Goal: Task Accomplishment & Management: Manage account settings

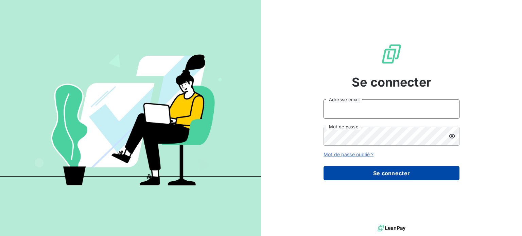
type input "[EMAIL_ADDRESS][DOMAIN_NAME]"
click at [378, 170] on button "Se connecter" at bounding box center [392, 173] width 136 height 14
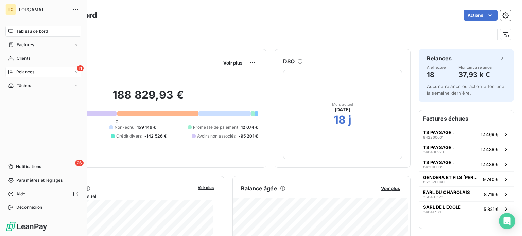
click at [13, 72] on icon at bounding box center [10, 71] width 5 height 5
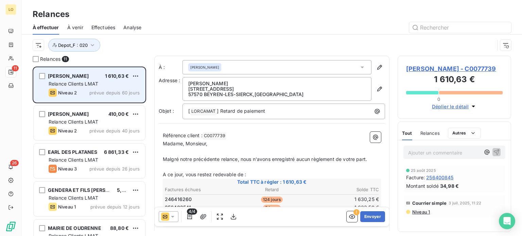
click at [111, 87] on div "Relance Clients LMAT" at bounding box center [94, 84] width 91 height 7
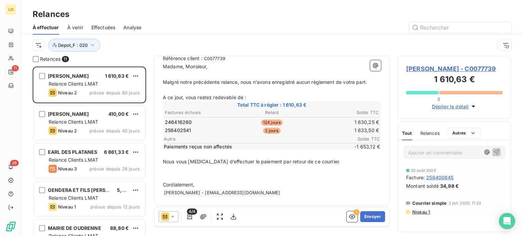
scroll to position [78, 0]
click at [174, 217] on icon at bounding box center [172, 217] width 7 height 7
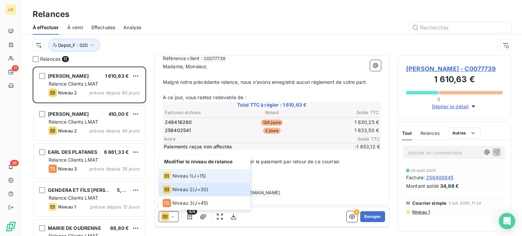
click at [191, 175] on span "Niveau 1" at bounding box center [181, 176] width 19 height 7
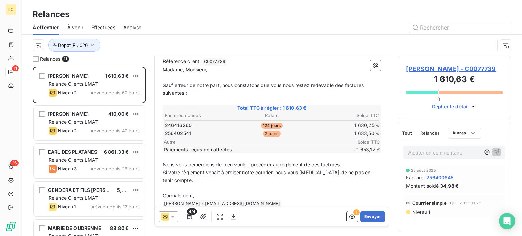
scroll to position [85, 0]
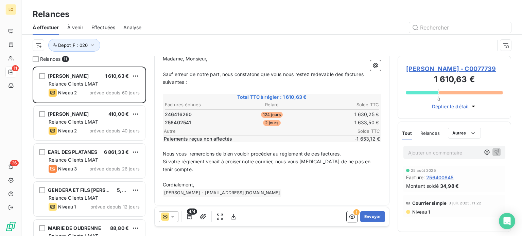
click at [172, 216] on icon at bounding box center [172, 217] width 7 height 7
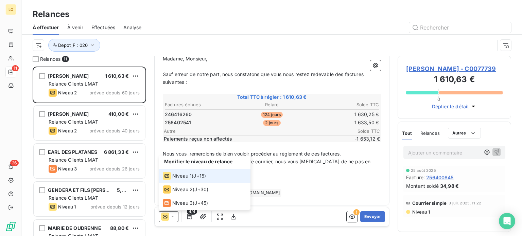
click at [191, 175] on div "Niveau 1 ( J+15 )" at bounding box center [184, 176] width 43 height 8
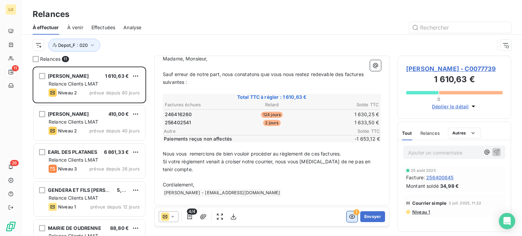
click at [349, 216] on icon "button" at bounding box center [352, 217] width 6 height 4
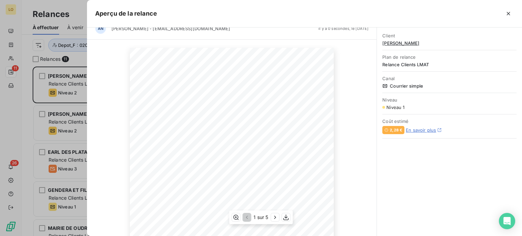
scroll to position [0, 0]
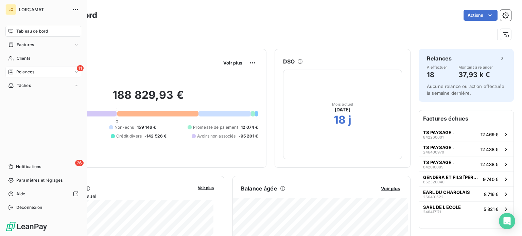
click at [15, 70] on div "Relances" at bounding box center [21, 72] width 26 height 6
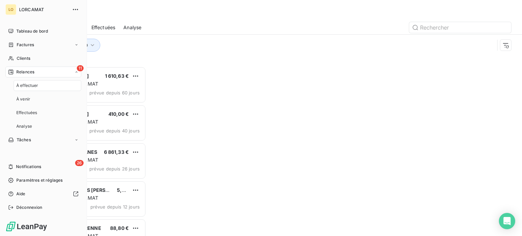
scroll to position [165, 108]
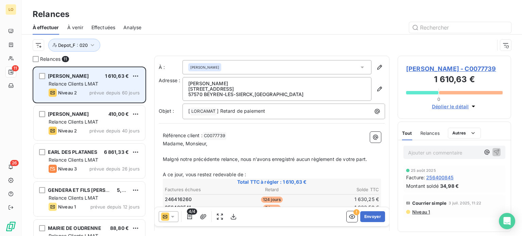
click at [125, 87] on div "[PERSON_NAME] 1 610,63 € Relance Clients LMAT Niveau 2 prévue depuis 60 jours" at bounding box center [90, 85] width 112 height 35
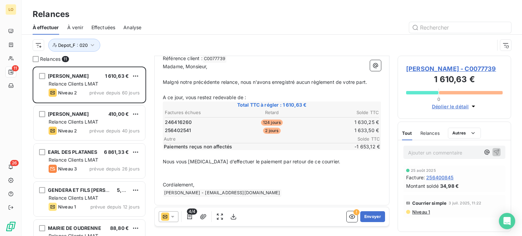
scroll to position [78, 0]
click at [190, 217] on icon "button" at bounding box center [189, 216] width 5 height 5
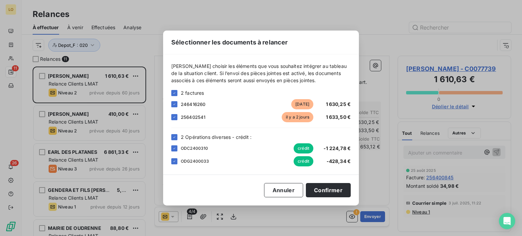
click at [465, 221] on div "Sélectionner les documents à relancer [PERSON_NAME] choisir les éléments que vo…" at bounding box center [261, 118] width 522 height 236
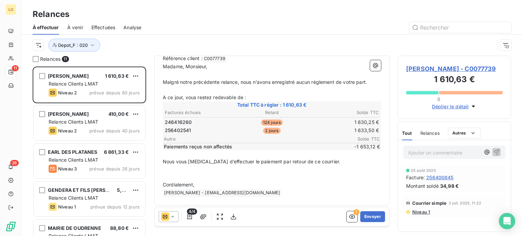
click at [171, 216] on icon at bounding box center [172, 217] width 7 height 7
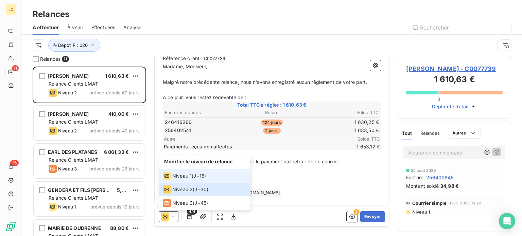
click at [183, 175] on span "Niveau 1" at bounding box center [181, 176] width 19 height 7
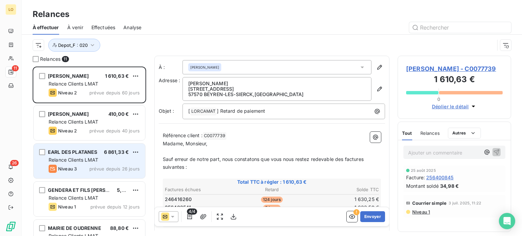
click at [104, 162] on div "Relance Clients LMAT" at bounding box center [94, 160] width 91 height 7
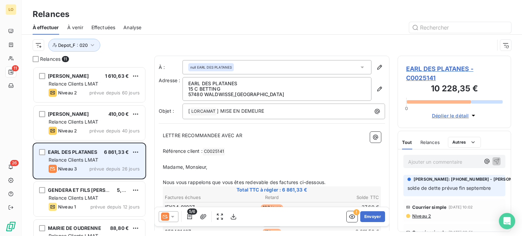
click at [113, 167] on span "prévue depuis 26 jours" at bounding box center [114, 168] width 50 height 5
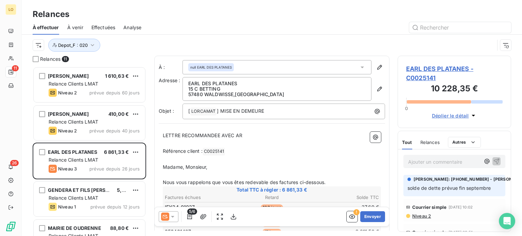
click at [446, 185] on p "solde de dette prévue fin septembre" at bounding box center [455, 189] width 94 height 8
click at [440, 179] on span "[PERSON_NAME]: [PHONE_NUMBER] - [PERSON_NAME][EMAIL_ADDRESS][DOMAIN_NAME]" at bounding box center [508, 179] width 189 height 6
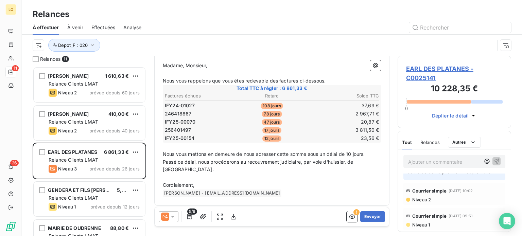
scroll to position [102, 0]
click at [349, 216] on icon "button" at bounding box center [352, 217] width 6 height 4
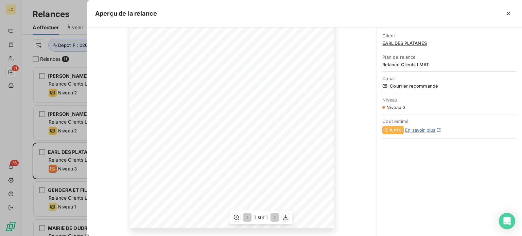
scroll to position [0, 0]
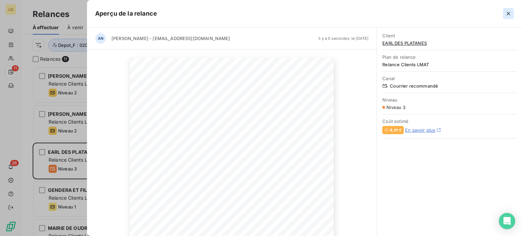
click at [510, 16] on icon "button" at bounding box center [508, 13] width 7 height 7
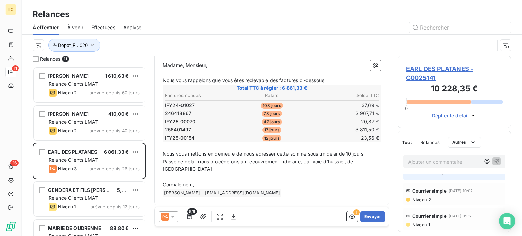
click at [407, 142] on span "Tout" at bounding box center [407, 142] width 10 height 5
click at [430, 142] on span "Relances" at bounding box center [430, 142] width 19 height 5
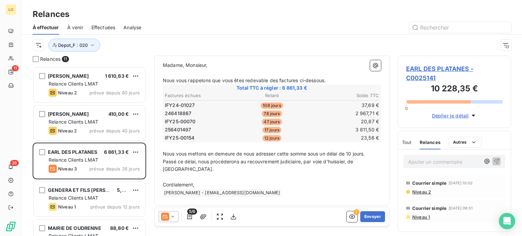
click at [408, 142] on span "Tout" at bounding box center [407, 142] width 10 height 5
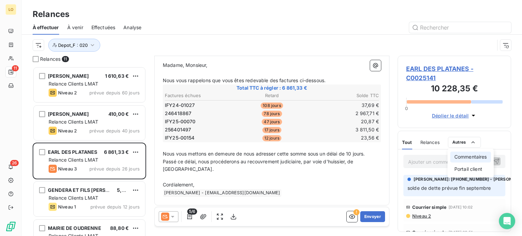
click at [477, 158] on div "Commentaires" at bounding box center [471, 157] width 41 height 11
click at [507, 200] on html "LO 11 26 Relances À effectuer À venir Effectuées Analyse Depot_F : 020 Relances…" at bounding box center [261, 118] width 522 height 236
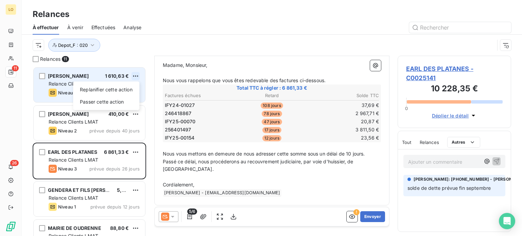
click at [137, 75] on html "LO 11 26 Relances À effectuer À venir Effectuées Analyse Depot_F : 020 Relances…" at bounding box center [261, 118] width 522 height 236
click at [113, 101] on div "Passer cette action" at bounding box center [106, 102] width 61 height 11
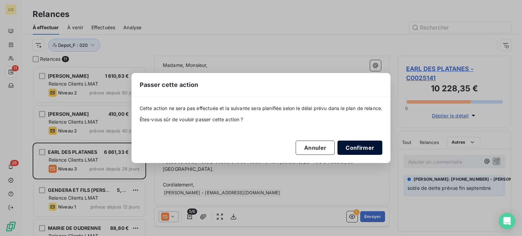
click at [366, 145] on button "Confirmer" at bounding box center [360, 148] width 45 height 14
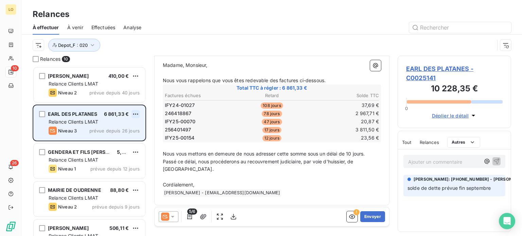
click at [136, 115] on html "LO 10 26 Relances À effectuer À venir Effectuées Analyse Depot_F : 020 Relances…" at bounding box center [261, 118] width 522 height 236
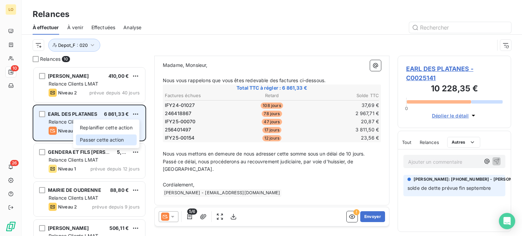
click at [125, 139] on div "Passer cette action" at bounding box center [106, 140] width 61 height 11
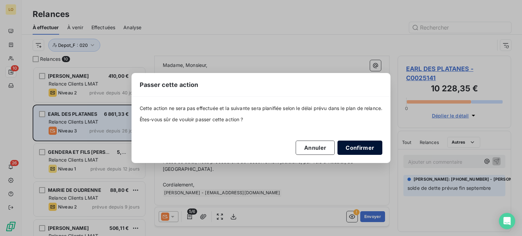
click at [355, 147] on button "Confirmer" at bounding box center [360, 148] width 45 height 14
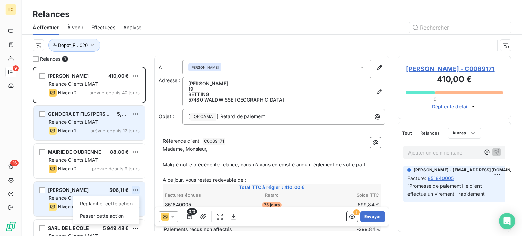
click at [136, 191] on html "LO 9 26 Relances À effectuer À venir Effectuées Analyse Depot_F : 020 Relances …" at bounding box center [261, 118] width 522 height 236
click at [125, 215] on div "Passer cette action" at bounding box center [106, 216] width 61 height 11
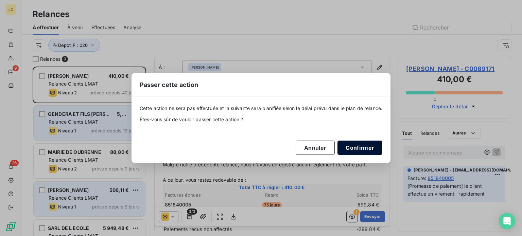
click at [359, 149] on button "Confirmer" at bounding box center [360, 148] width 45 height 14
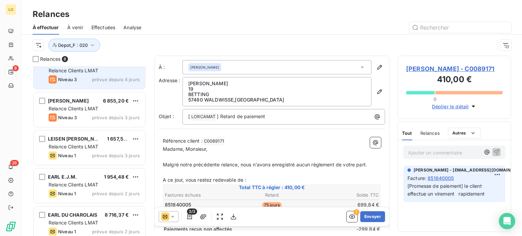
scroll to position [135, 0]
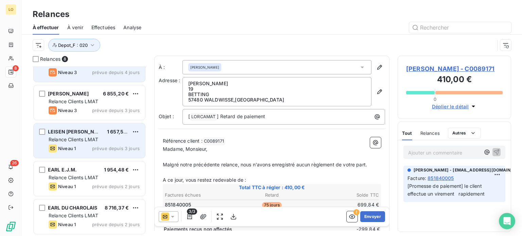
click at [130, 141] on div "Relance Clients LMAT" at bounding box center [94, 139] width 91 height 7
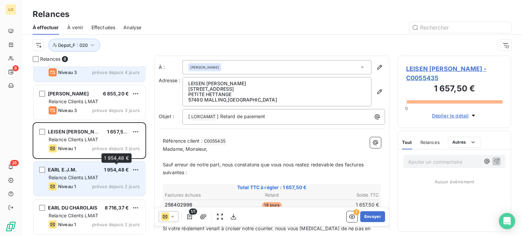
click at [122, 170] on span "1 954,48 €" at bounding box center [116, 170] width 25 height 6
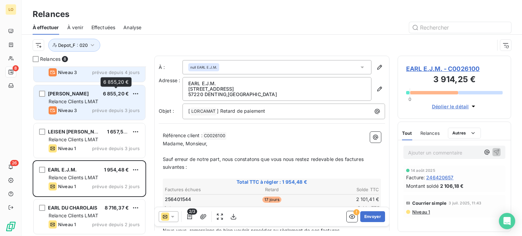
click at [104, 95] on span "6 855,20 €" at bounding box center [116, 94] width 26 height 6
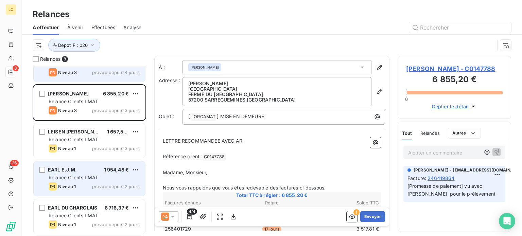
click at [117, 180] on div "Relance Clients LMAT" at bounding box center [94, 177] width 91 height 7
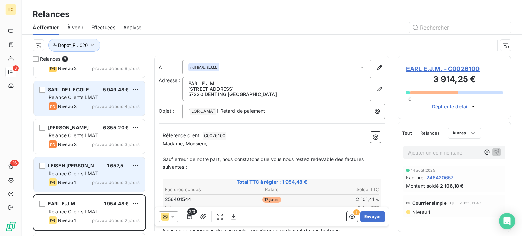
scroll to position [135, 0]
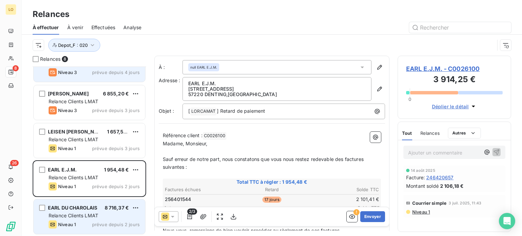
click at [106, 213] on div "Relance Clients LMAT" at bounding box center [94, 216] width 91 height 7
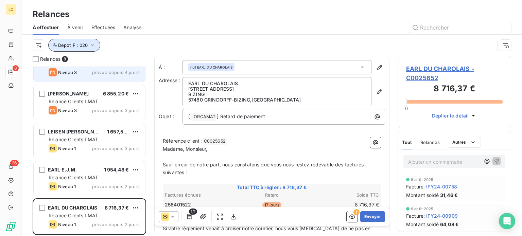
click at [94, 43] on icon "button" at bounding box center [92, 45] width 7 height 7
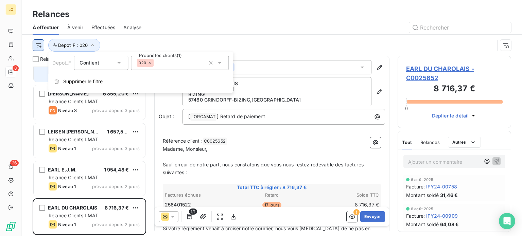
click at [35, 44] on html "LO 8 26 Relances À effectuer À venir Effectuées Analyse Depot_F : 020 Relances …" at bounding box center [261, 118] width 522 height 236
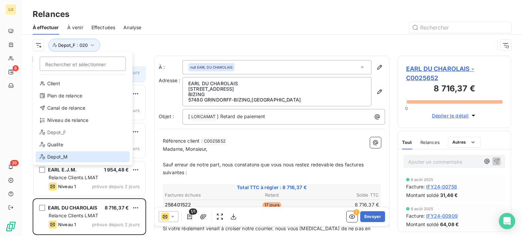
click at [60, 156] on div "Depot_M" at bounding box center [83, 157] width 94 height 11
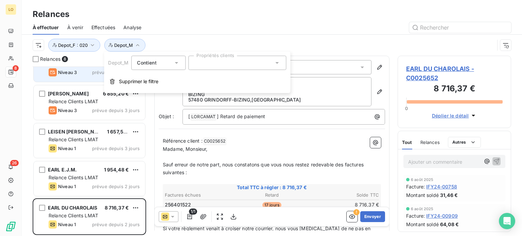
click at [184, 25] on div at bounding box center [331, 27] width 362 height 11
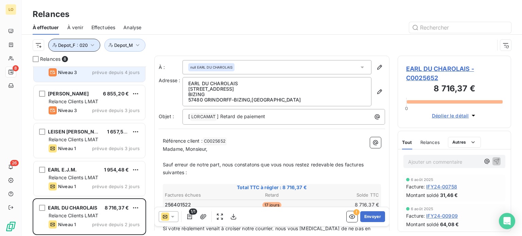
click at [95, 46] on button "Depot_F : 020" at bounding box center [74, 45] width 52 height 13
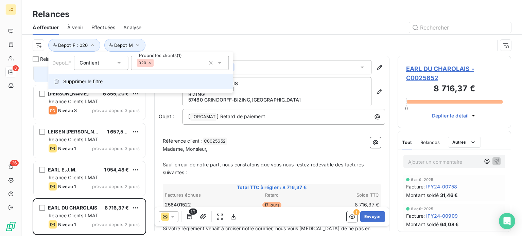
click at [84, 80] on span "Supprimer le filtre" at bounding box center [82, 81] width 39 height 7
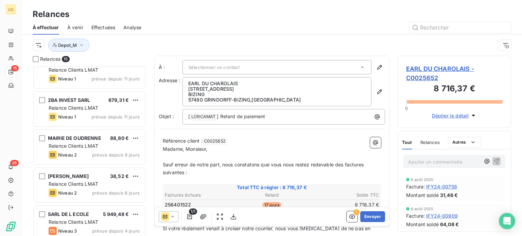
scroll to position [102, 0]
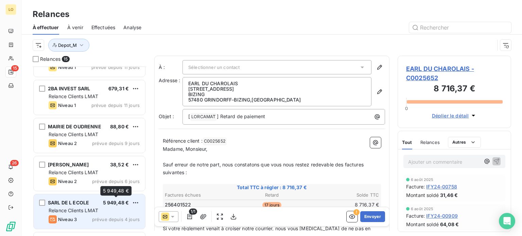
click at [117, 206] on div "SARL DE L ECOLE 5 949,48 € Relance Clients LMAT Niveau 3 prévue depuis 4 jours" at bounding box center [90, 212] width 112 height 35
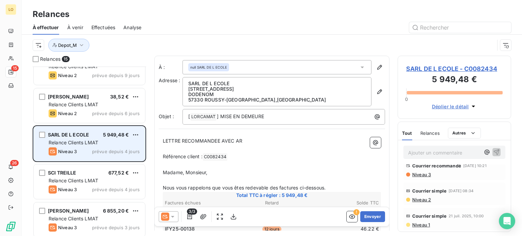
scroll to position [204, 0]
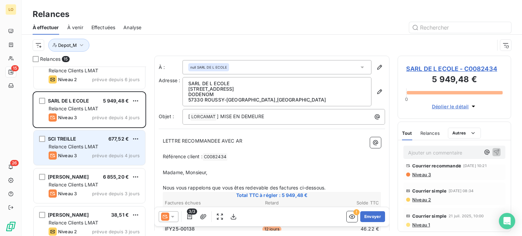
click at [99, 145] on div "Relance Clients LMAT" at bounding box center [94, 146] width 91 height 7
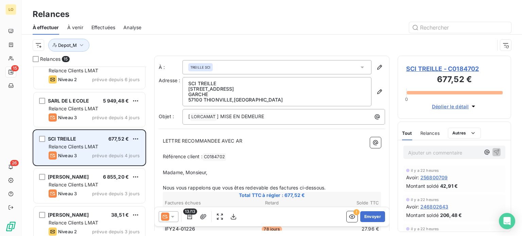
scroll to position [238, 0]
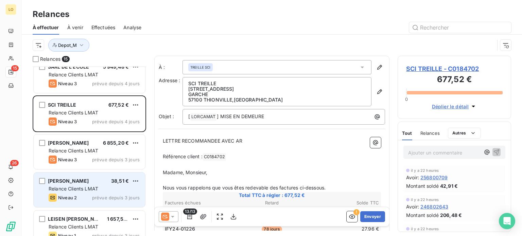
click at [97, 189] on span "Relance Clients LMAT" at bounding box center [74, 189] width 50 height 6
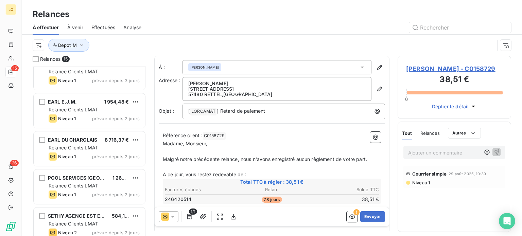
scroll to position [402, 0]
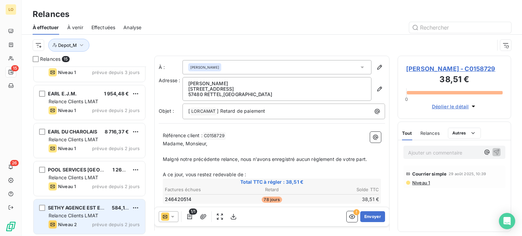
click at [103, 206] on span "SETHY AGENCE EST ET NORD" at bounding box center [83, 208] width 71 height 6
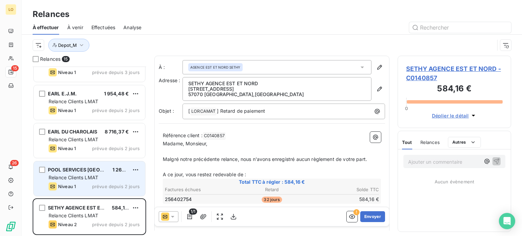
click at [128, 175] on div "Relance Clients LMAT" at bounding box center [94, 177] width 91 height 7
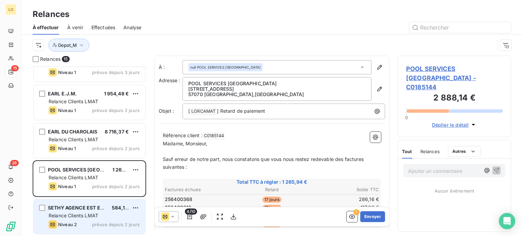
click at [126, 212] on div "SETHY AGENCE EST ET NORD 584,16 € Relance Clients LMAT Niveau 2 prévue depuis 2…" at bounding box center [90, 217] width 112 height 35
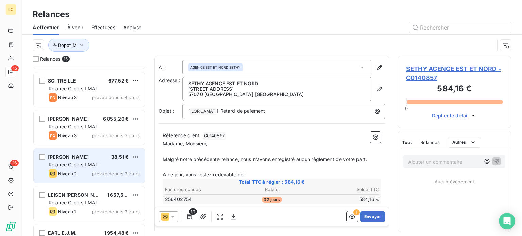
scroll to position [232, 0]
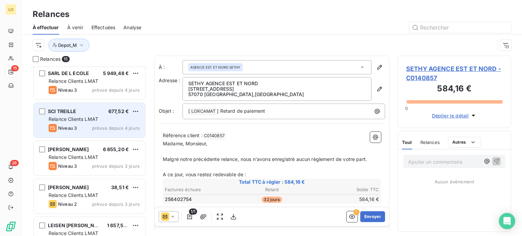
click at [111, 118] on div "Relance Clients LMAT" at bounding box center [94, 119] width 91 height 7
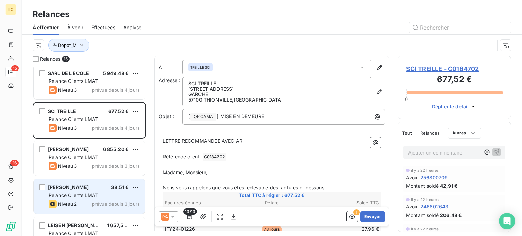
click at [104, 189] on div "[PERSON_NAME] 38,51 €" at bounding box center [94, 188] width 91 height 6
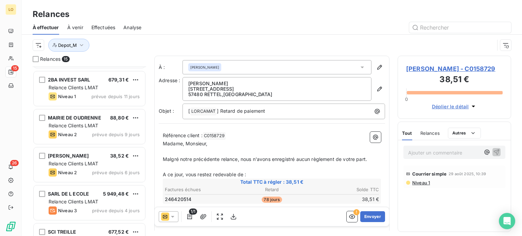
scroll to position [96, 0]
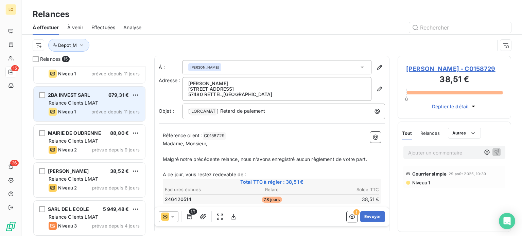
click at [113, 109] on span "prévue depuis 11 jours" at bounding box center [115, 111] width 48 height 5
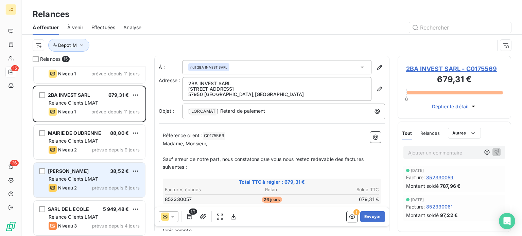
click at [115, 175] on div "[PERSON_NAME] 38,52 € Relance Clients LMAT Niveau 2 prévue depuis 6 jours" at bounding box center [90, 180] width 112 height 35
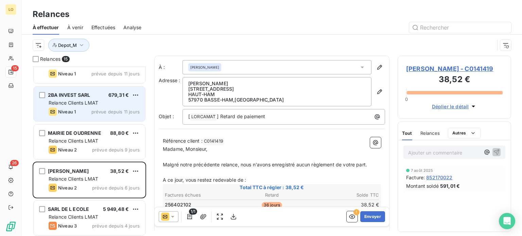
click at [115, 101] on div "Relance Clients LMAT" at bounding box center [94, 103] width 91 height 7
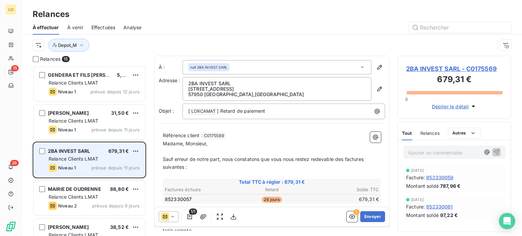
scroll to position [28, 0]
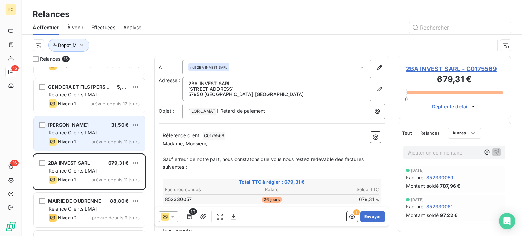
click at [119, 132] on div "Relance Clients LMAT" at bounding box center [94, 133] width 91 height 7
